Goal: Check status: Check status

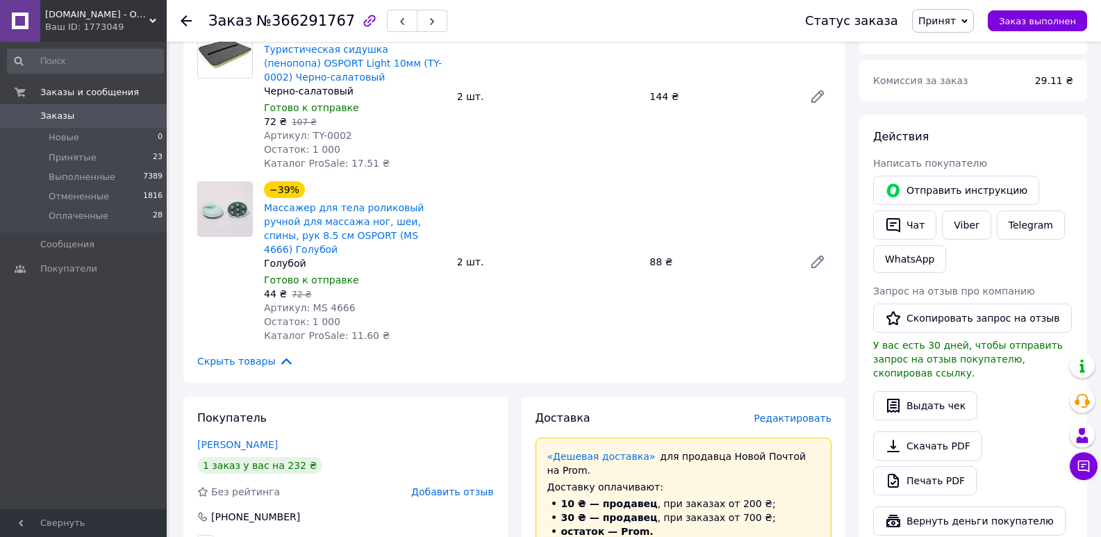
scroll to position [347, 0]
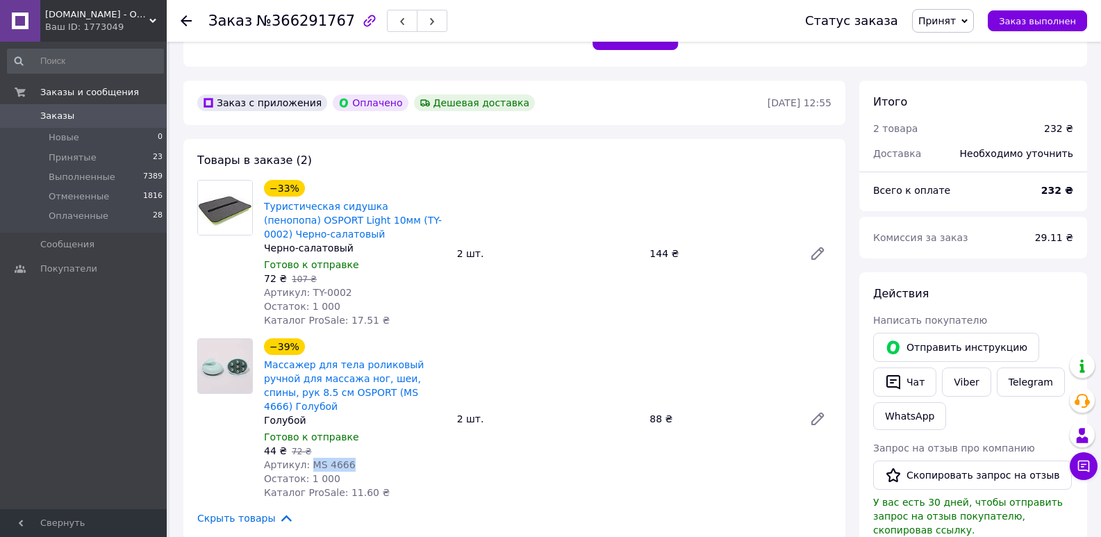
drag, startPoint x: 347, startPoint y: 420, endPoint x: 306, endPoint y: 424, distance: 41.2
click at [306, 458] on div "Артикул: MS 4666" at bounding box center [355, 465] width 182 height 14
copy span "MS 4666"
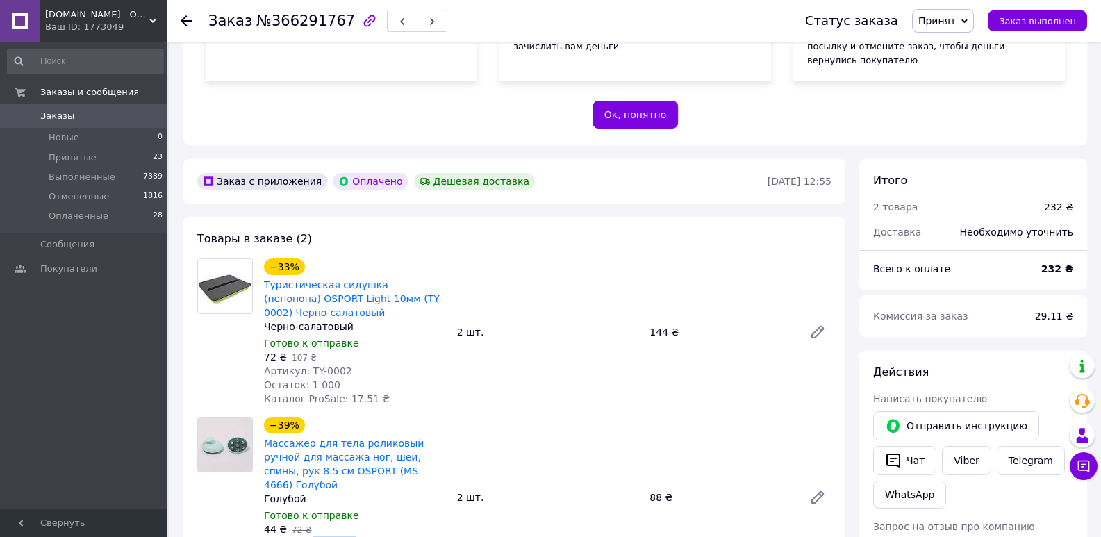
scroll to position [69, 0]
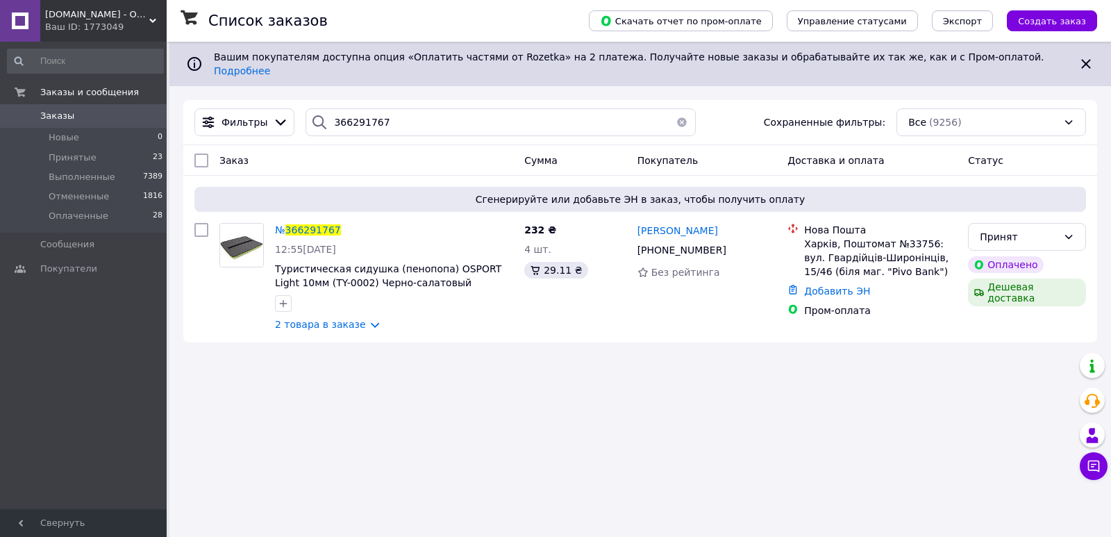
click at [80, 19] on span "Sklad24.org - Оптовый интернет магазин склад" at bounding box center [97, 14] width 104 height 13
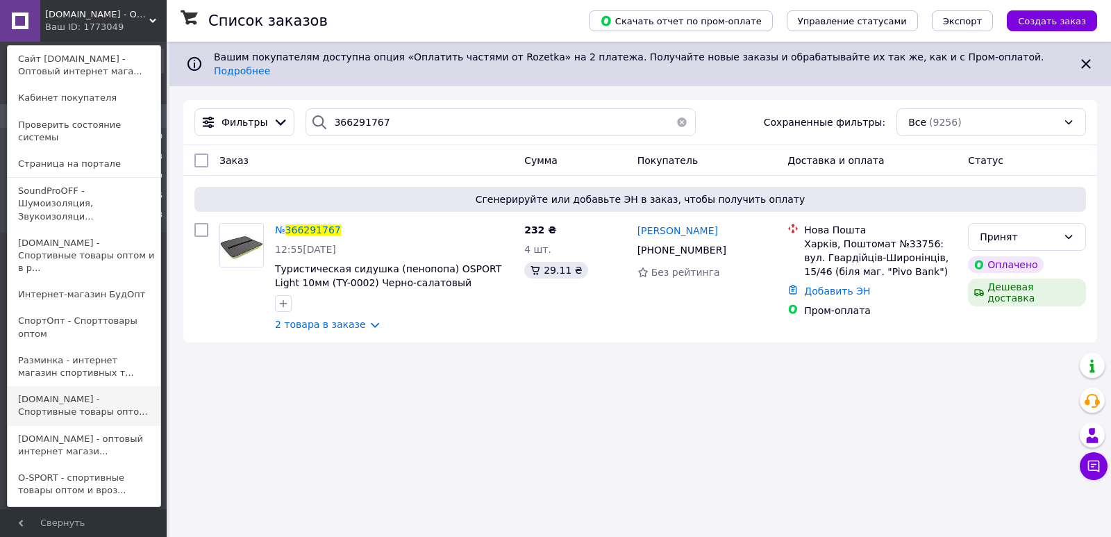
click at [84, 386] on link "SPORTOPT.ORG.UA - Спортивные товары опто..." at bounding box center [84, 405] width 153 height 39
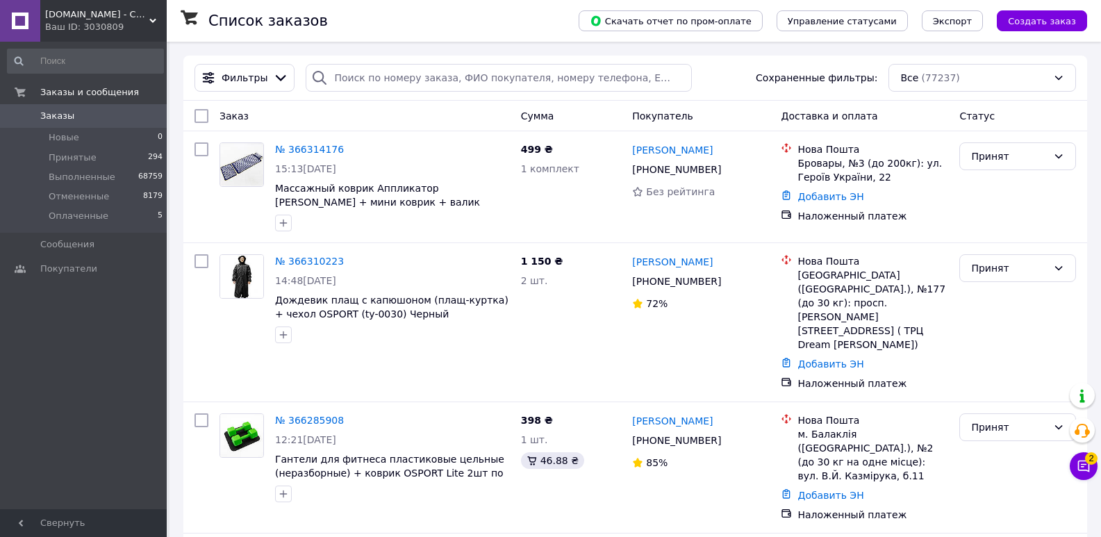
click at [127, 31] on div "Ваш ID: 3030809" at bounding box center [106, 27] width 122 height 13
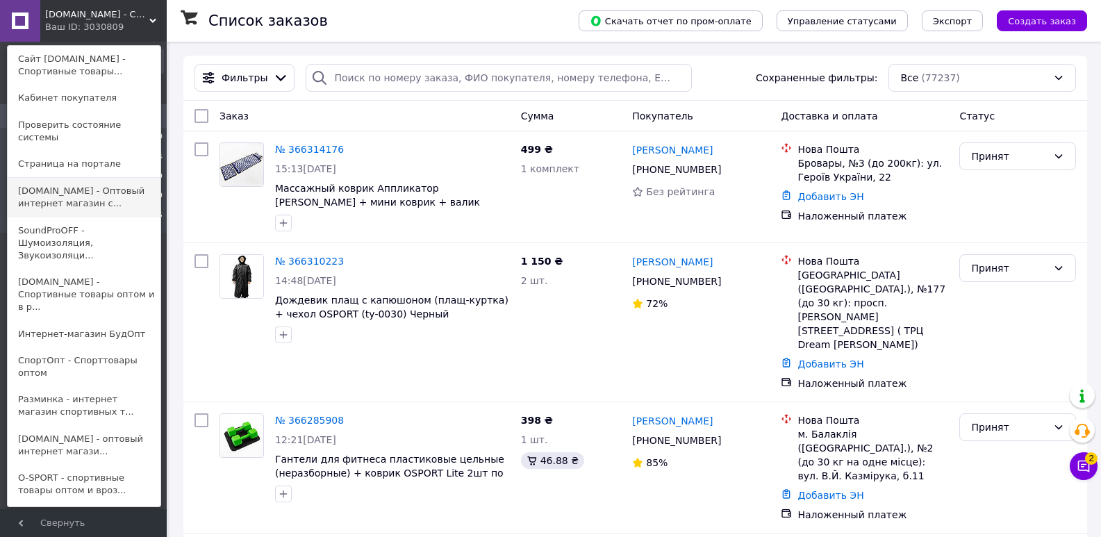
click at [75, 181] on link "[DOMAIN_NAME] - Оптовый интернет магазин с..." at bounding box center [84, 197] width 153 height 39
